Goal: Book appointment/travel/reservation

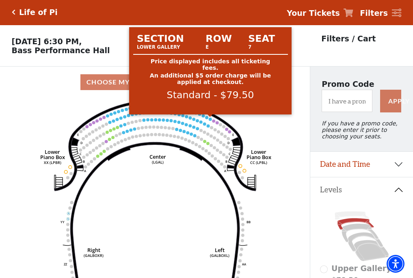
scroll to position [38, 0]
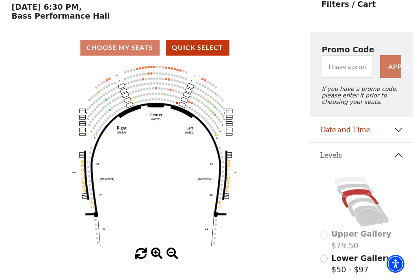
scroll to position [38, 0]
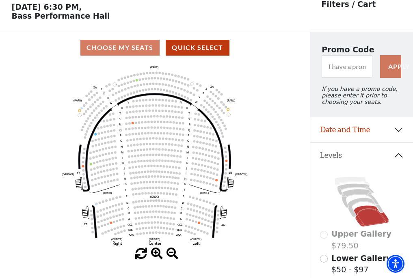
scroll to position [38, 0]
